Goal: Find specific page/section: Find specific page/section

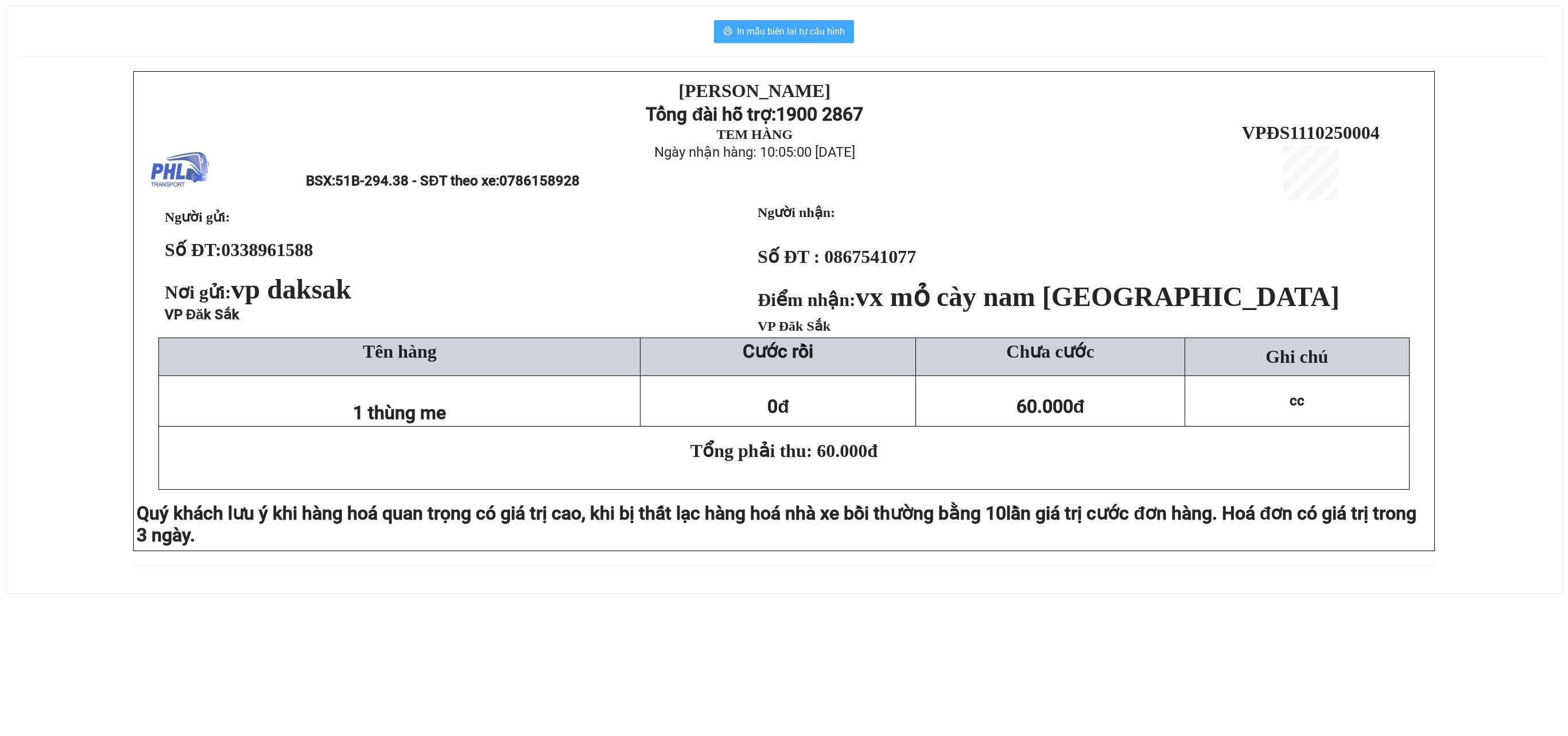
click at [777, 21] on button "In mẫu biên lai tự cấu hình" at bounding box center [784, 32] width 140 height 23
